Goal: Obtain resource: Download file/media

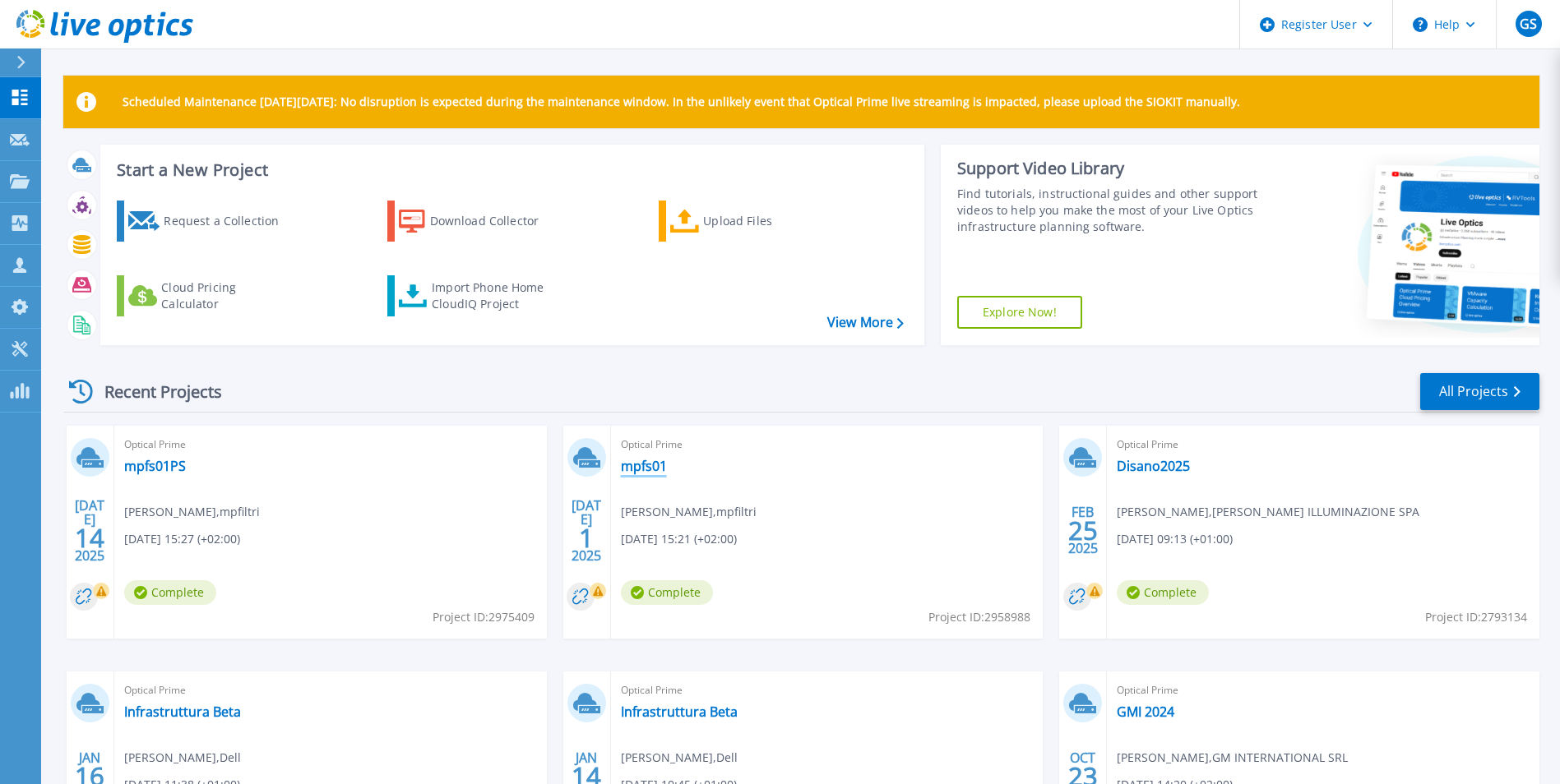
click at [650, 468] on link "mpfs01" at bounding box center [644, 466] width 46 height 17
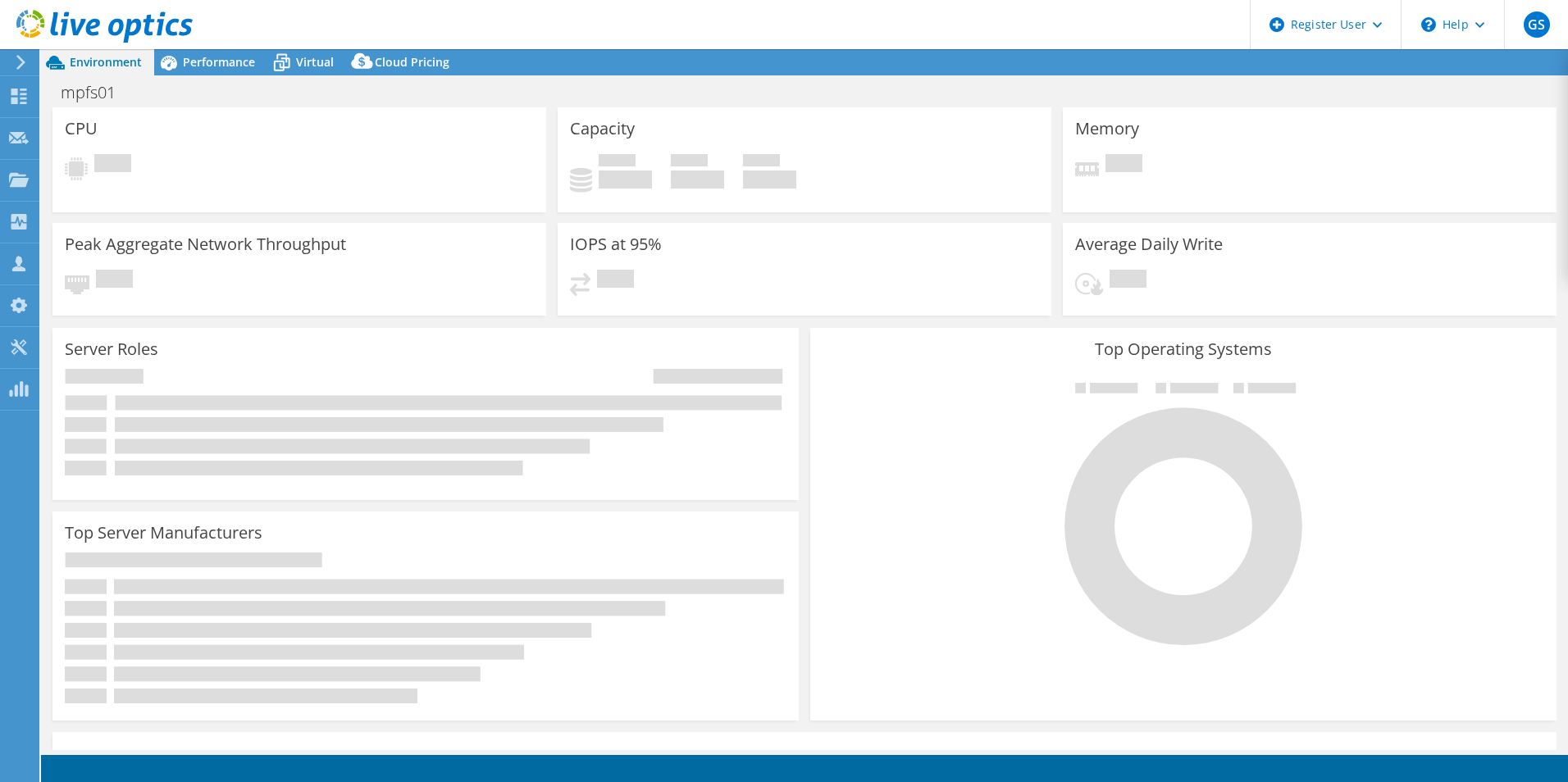
select select "EUFrankfurt"
select select "EUR"
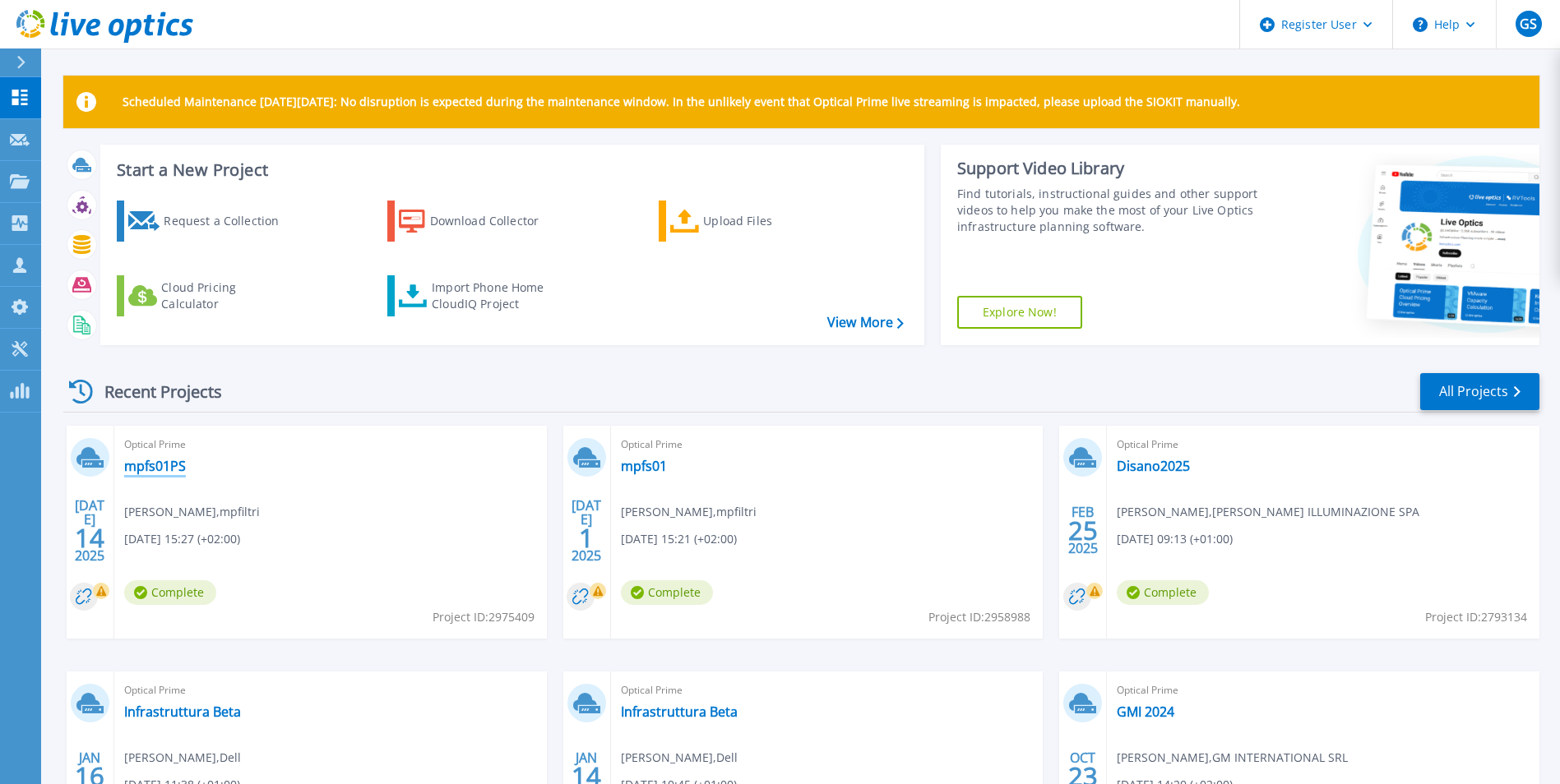
click at [137, 466] on link "mpfs01PS" at bounding box center [155, 466] width 62 height 17
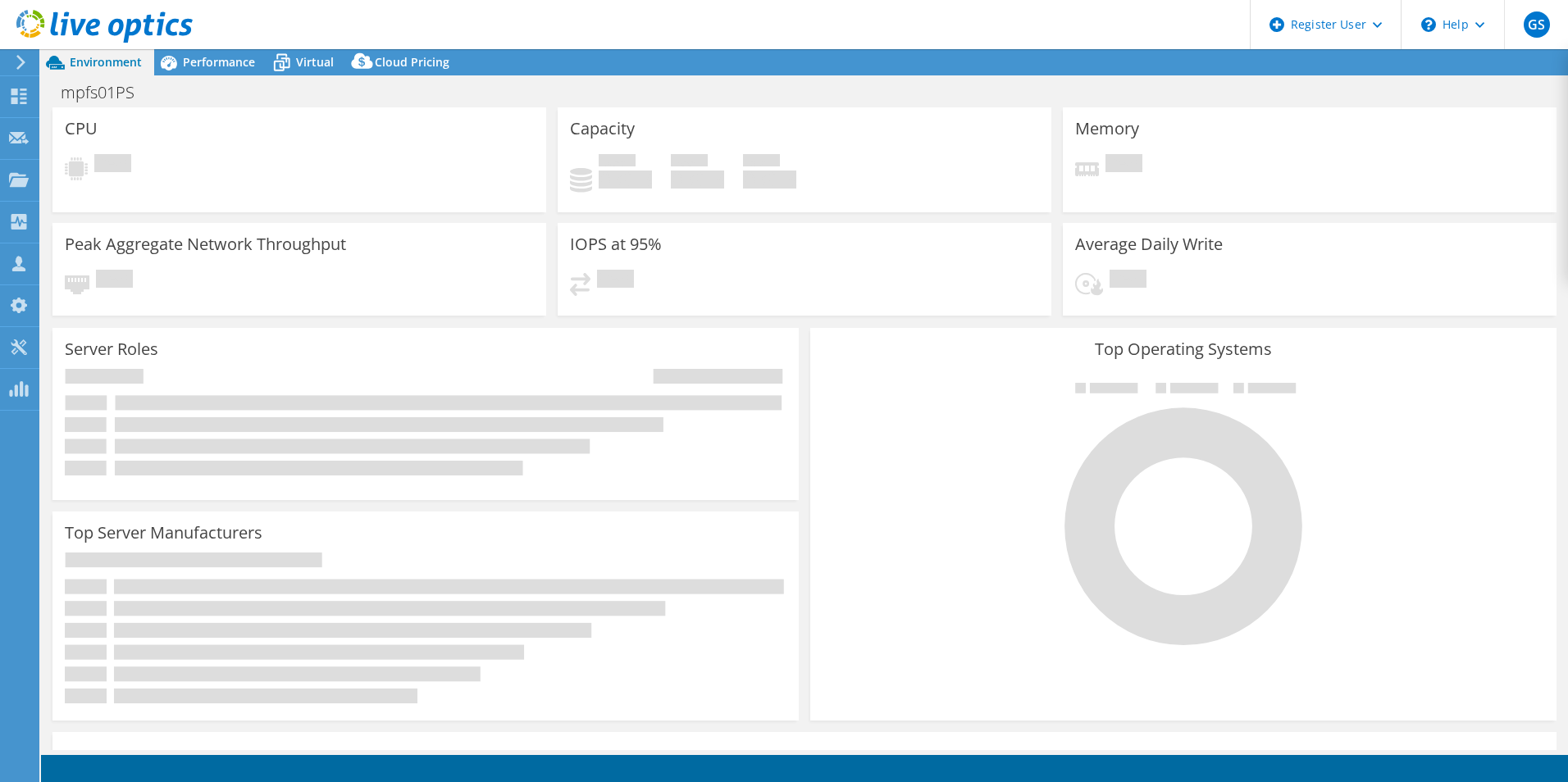
select select "USD"
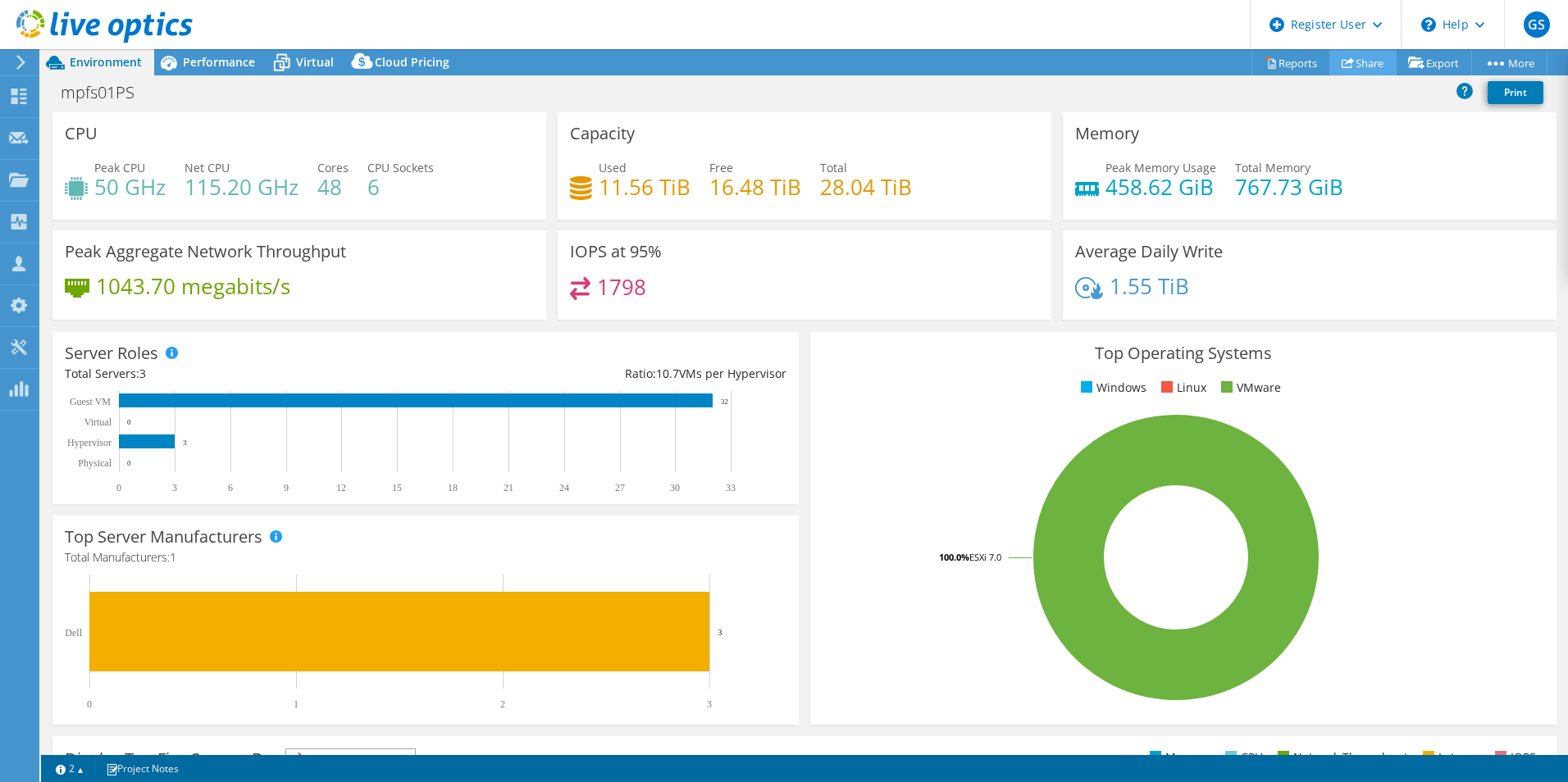
click at [1357, 62] on link "Share" at bounding box center [1362, 63] width 68 height 25
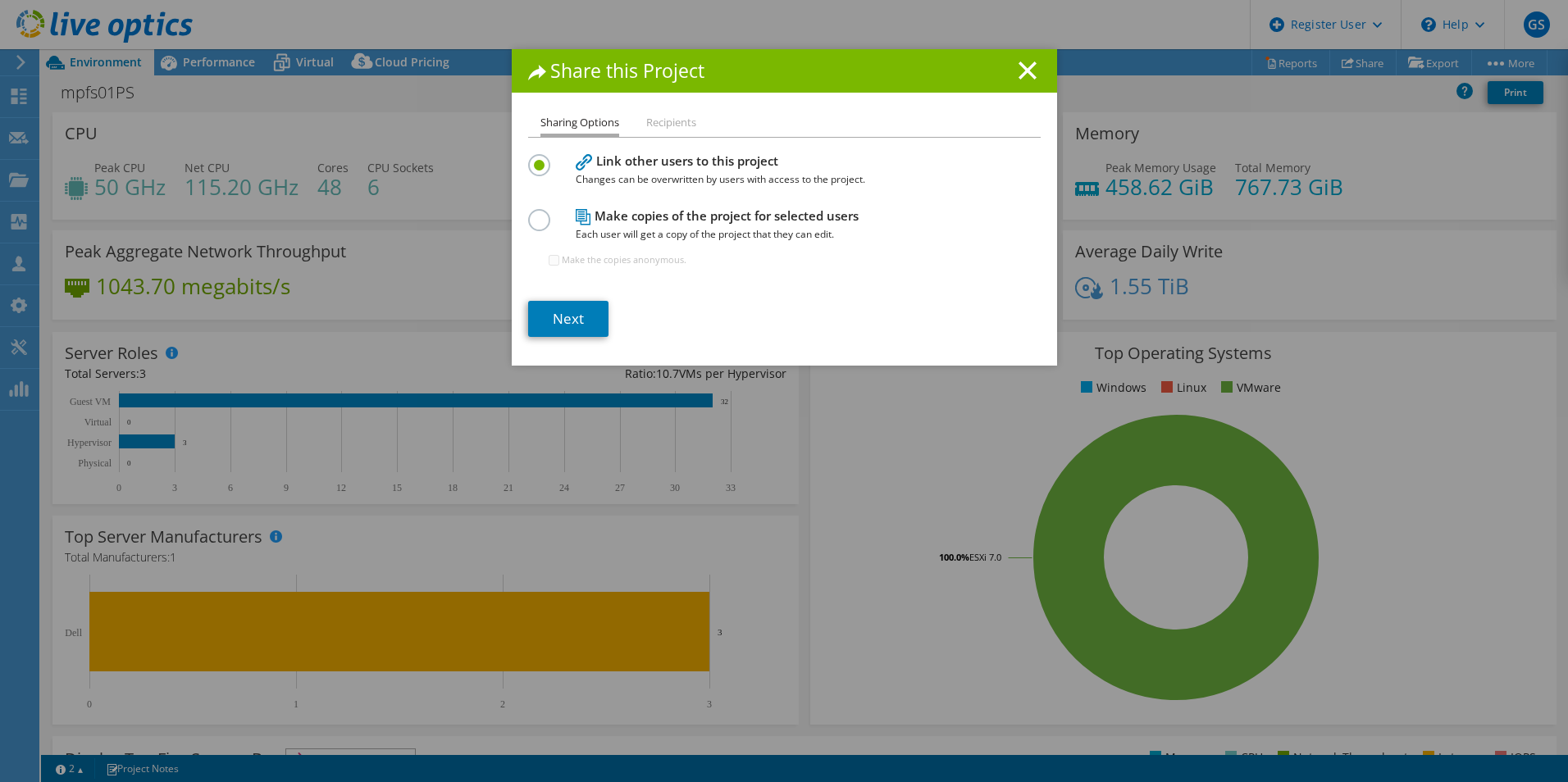
click at [668, 122] on li "Recipients" at bounding box center [671, 123] width 50 height 21
click at [1022, 68] on line at bounding box center [1028, 71] width 17 height 17
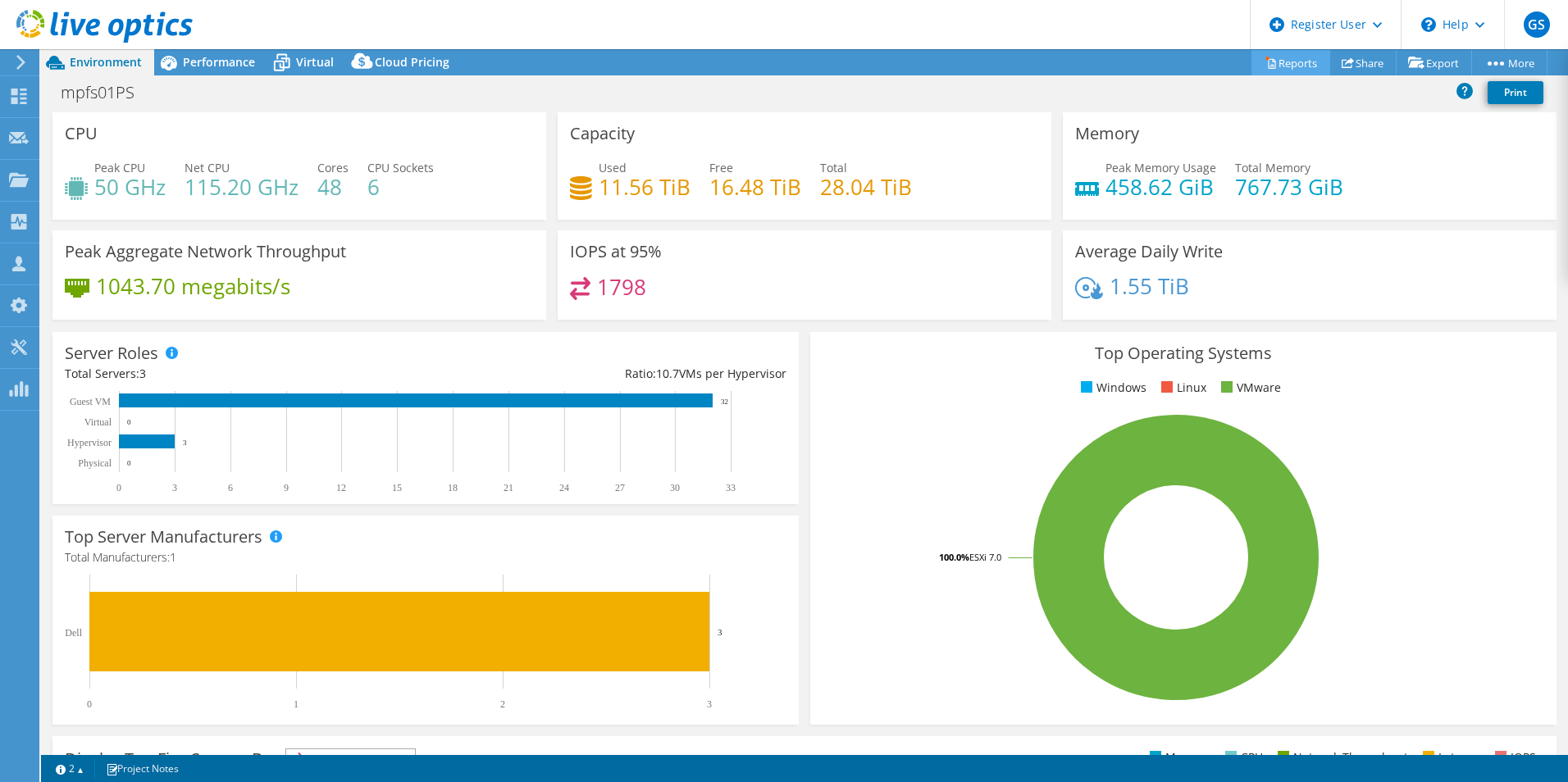
click at [1268, 68] on icon at bounding box center [1271, 64] width 8 height 10
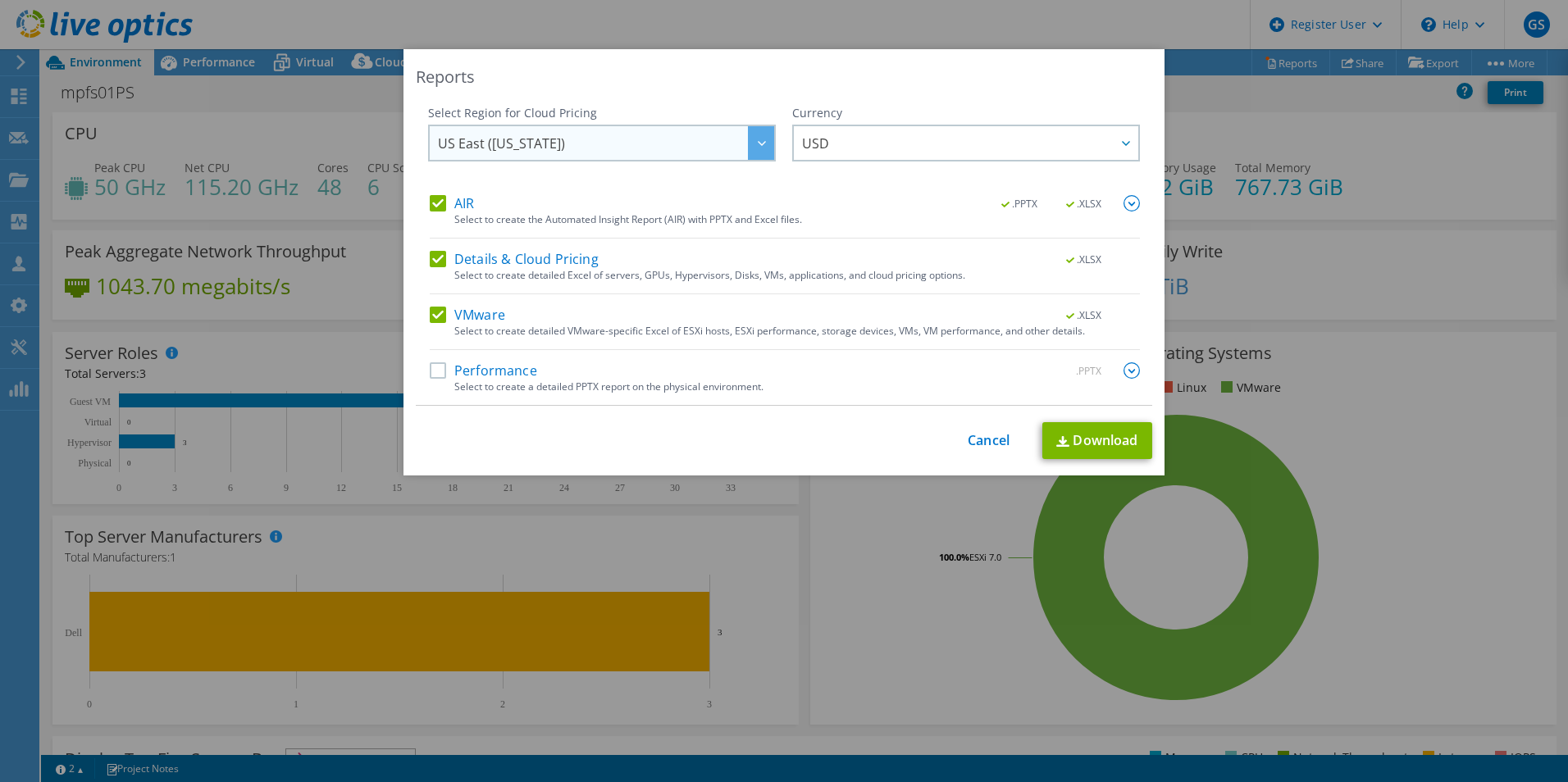
click at [748, 141] on div at bounding box center [760, 143] width 26 height 33
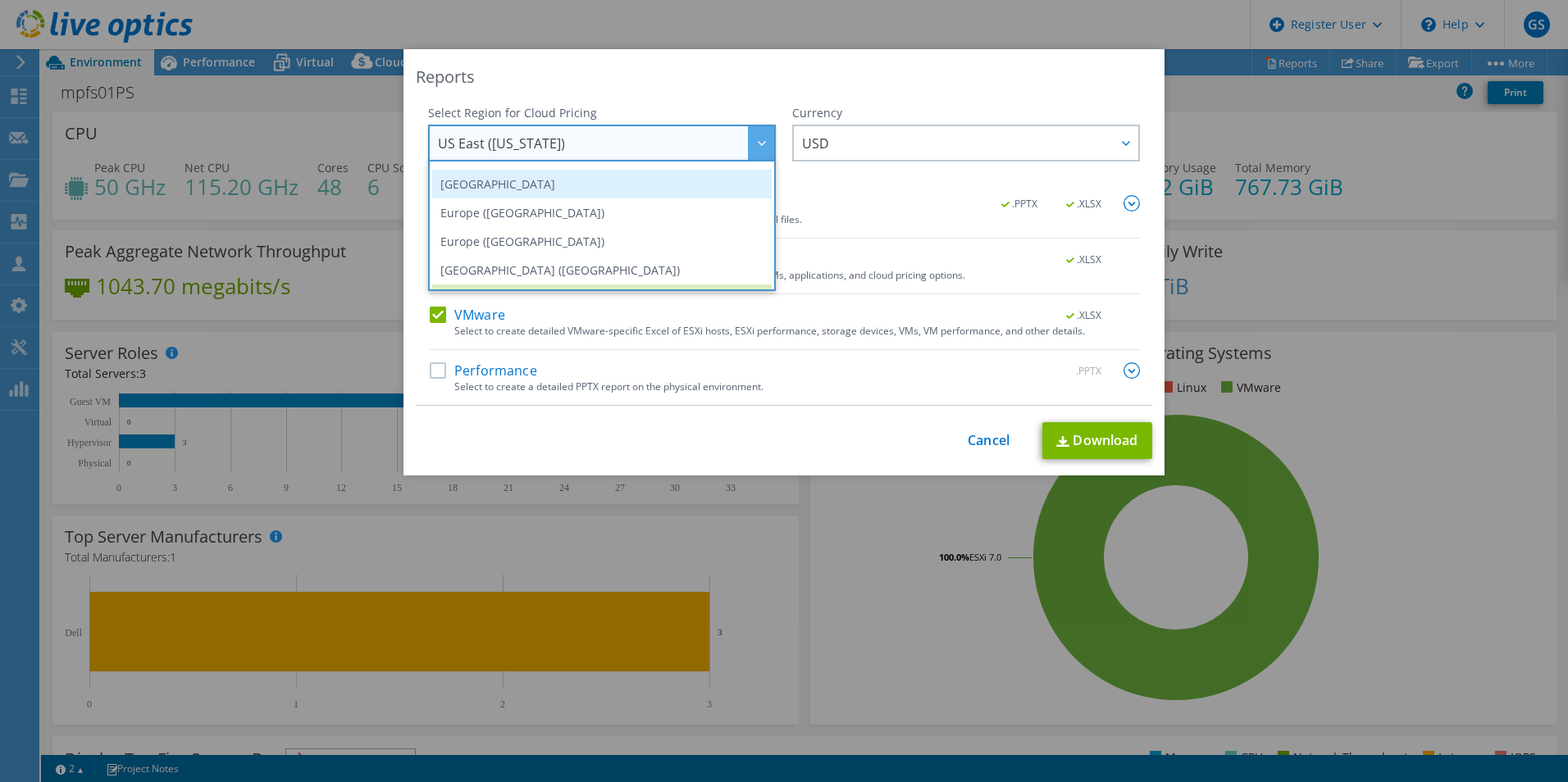
scroll to position [139, 0]
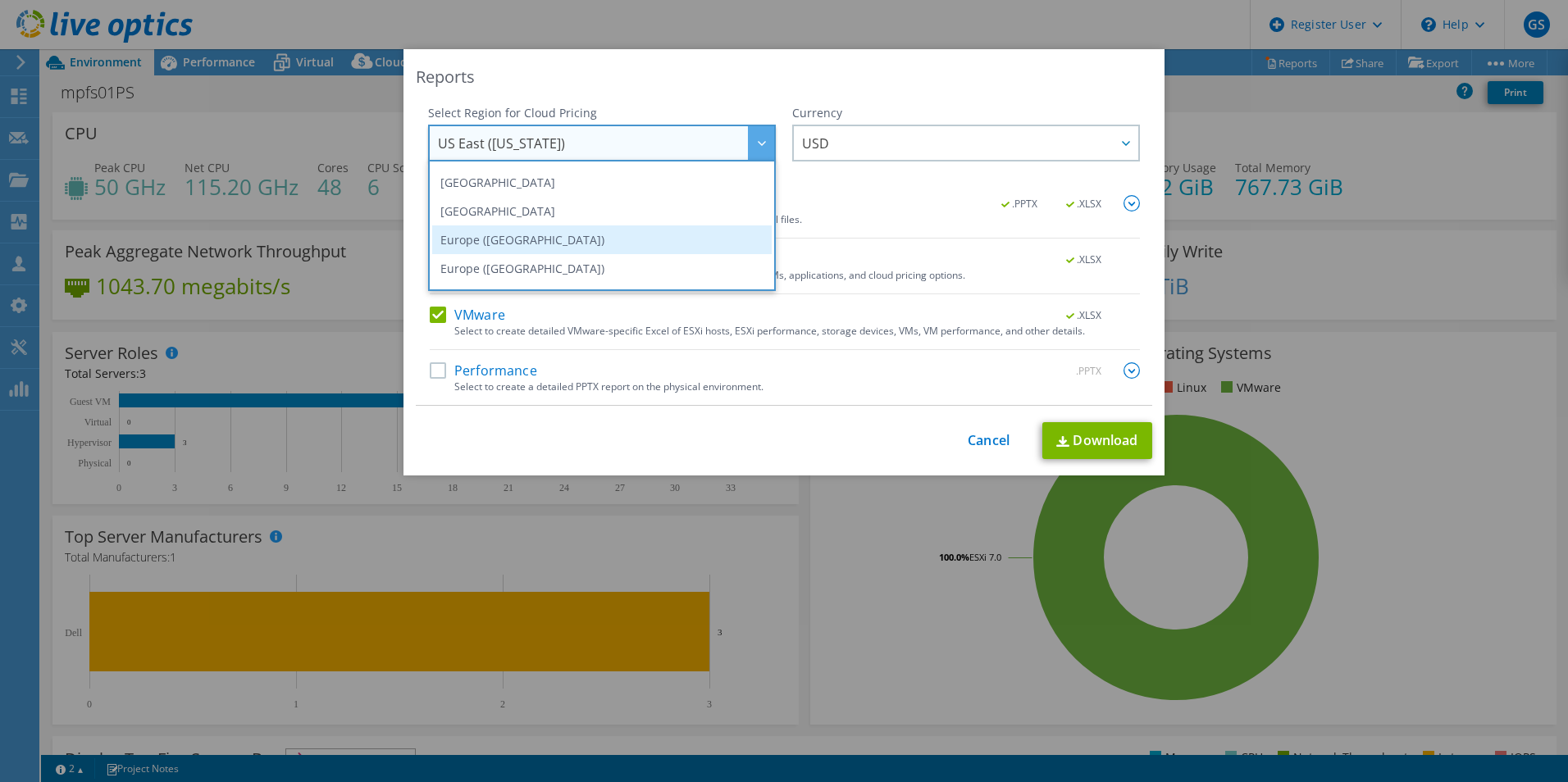
click at [508, 243] on li "Europe ([GEOGRAPHIC_DATA])" at bounding box center [601, 239] width 339 height 28
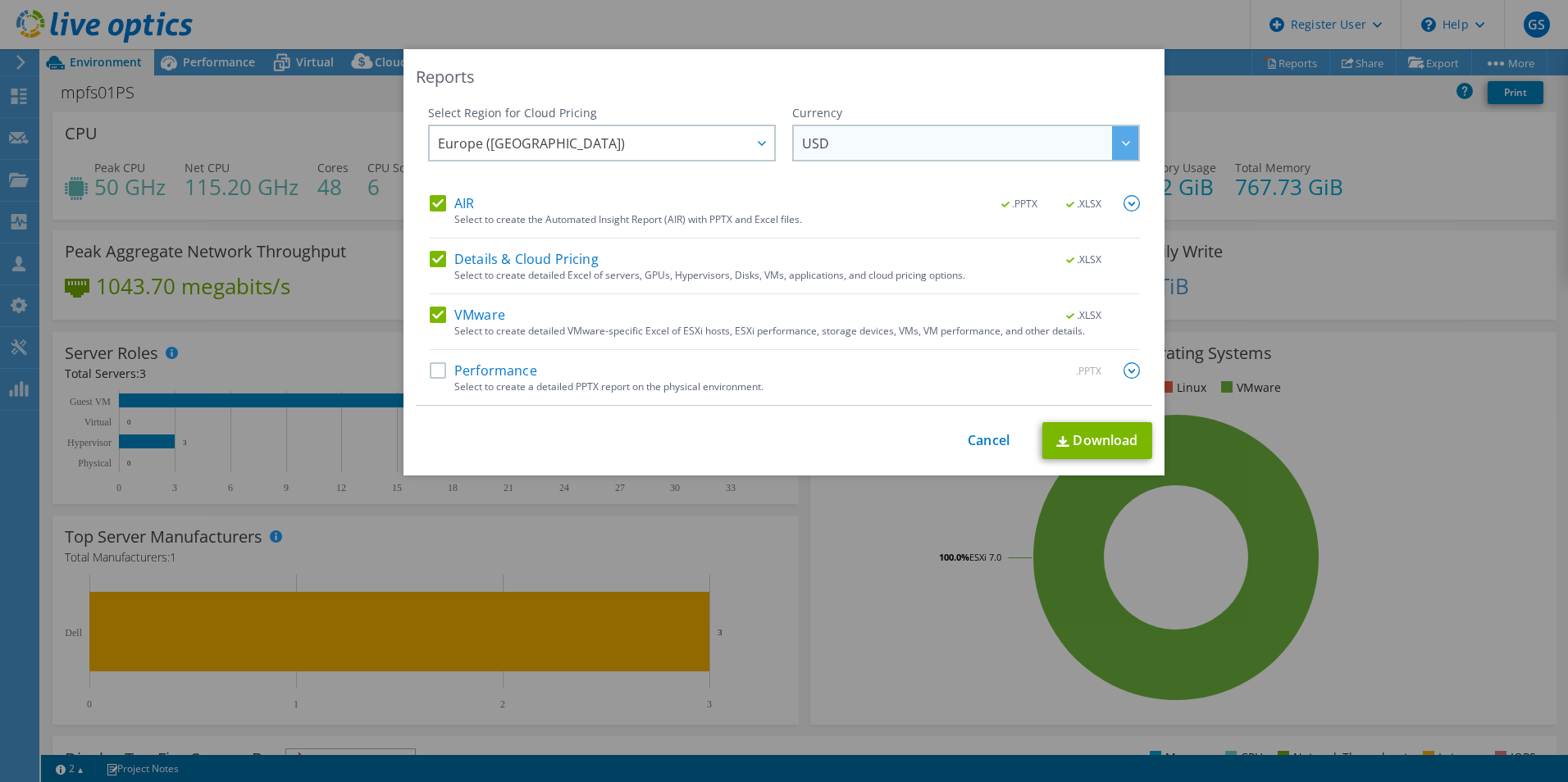
click at [819, 153] on span "USD" at bounding box center [815, 147] width 27 height 25
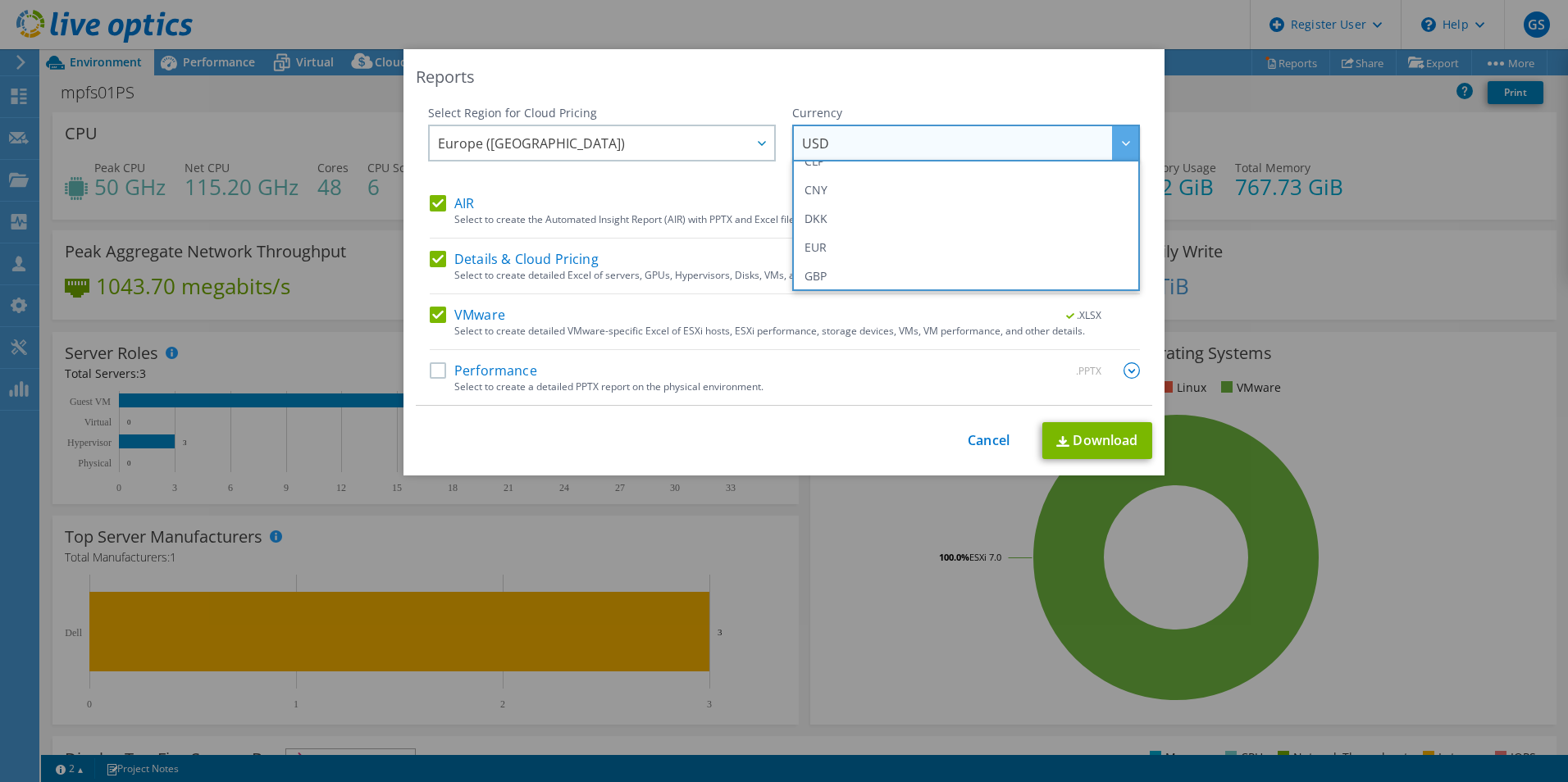
scroll to position [164, 0]
click at [825, 238] on li "EUR" at bounding box center [965, 243] width 339 height 28
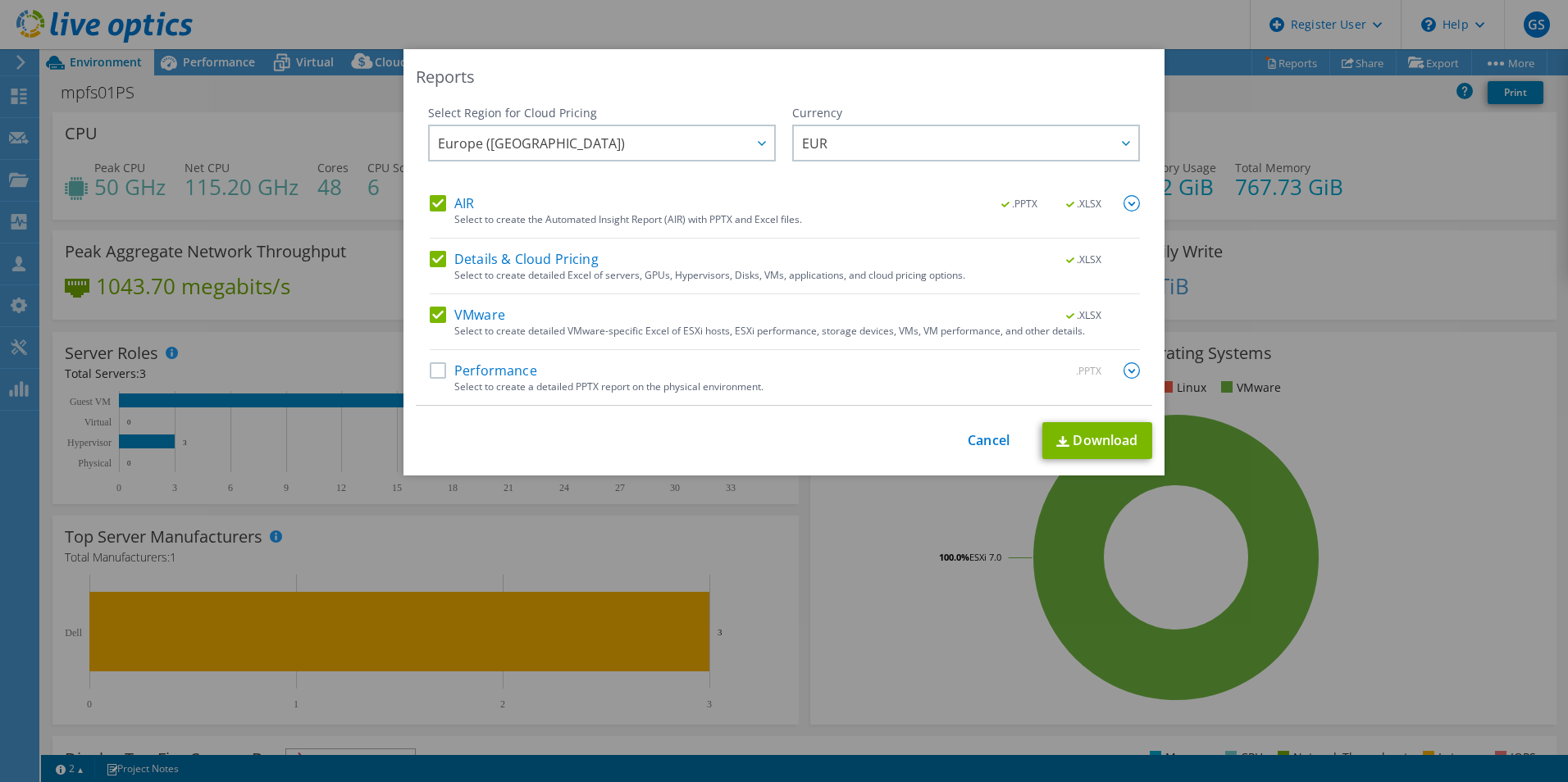
click at [437, 369] on label "Performance" at bounding box center [483, 371] width 108 height 17
click at [0, 0] on input "Performance" at bounding box center [0, 0] width 0 height 0
click at [1073, 449] on link "Download" at bounding box center [1097, 441] width 110 height 37
click at [979, 443] on link "Cancel" at bounding box center [989, 440] width 42 height 16
